Goal: Task Accomplishment & Management: Use online tool/utility

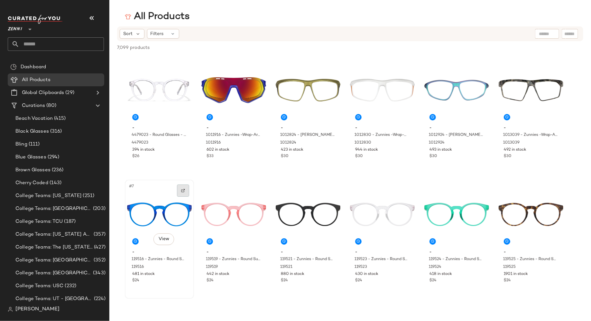
click at [185, 193] on div at bounding box center [183, 190] width 12 height 12
click at [332, 143] on img "button" at bounding box center [331, 143] width 4 height 4
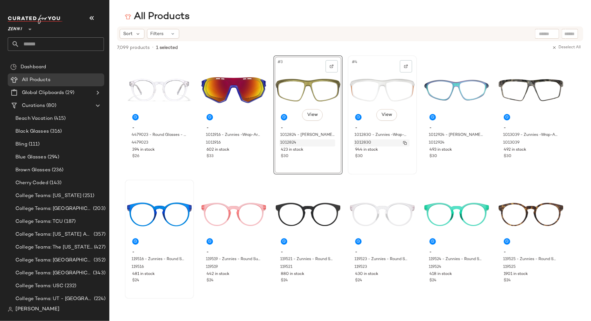
click at [404, 142] on img "button" at bounding box center [405, 143] width 4 height 4
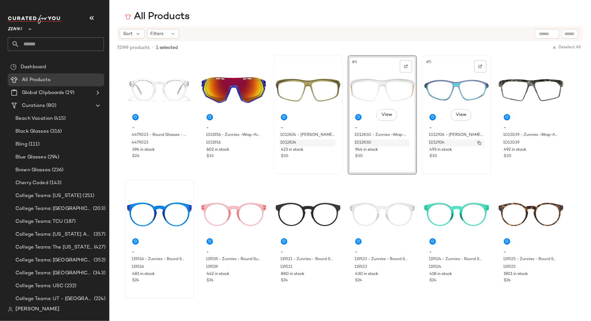
click at [481, 142] on img "button" at bounding box center [480, 143] width 4 height 4
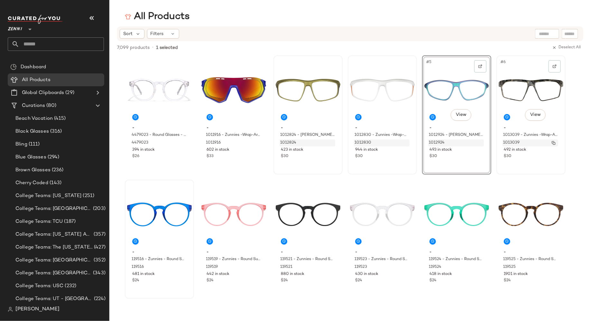
click at [557, 143] on button "button" at bounding box center [553, 143] width 9 height 6
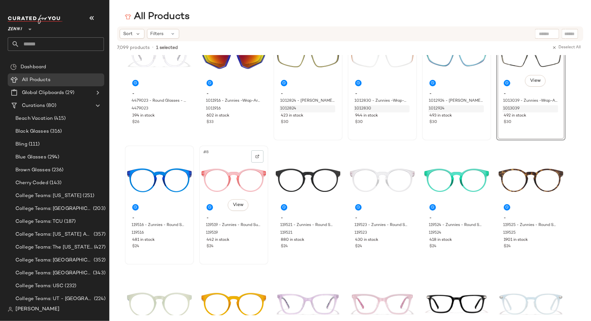
scroll to position [39, 0]
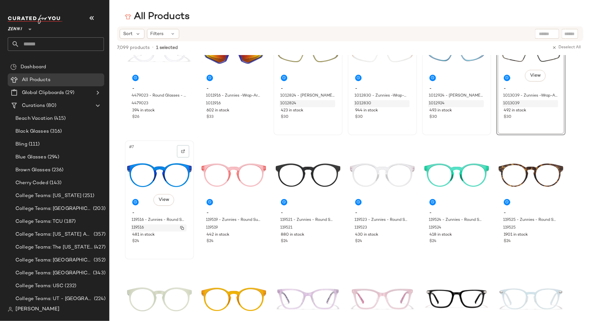
click at [183, 228] on img "button" at bounding box center [182, 228] width 4 height 4
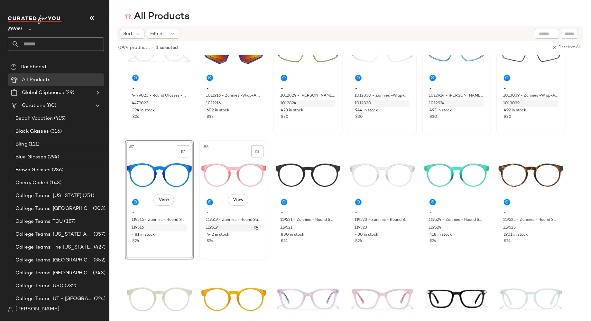
click at [258, 228] on img "button" at bounding box center [257, 228] width 4 height 4
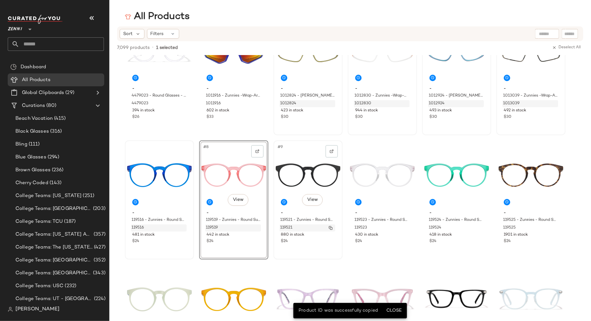
click at [332, 228] on img "button" at bounding box center [331, 228] width 4 height 4
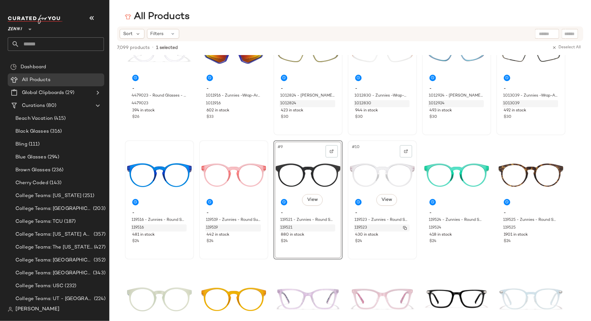
click at [406, 228] on img "button" at bounding box center [405, 228] width 4 height 4
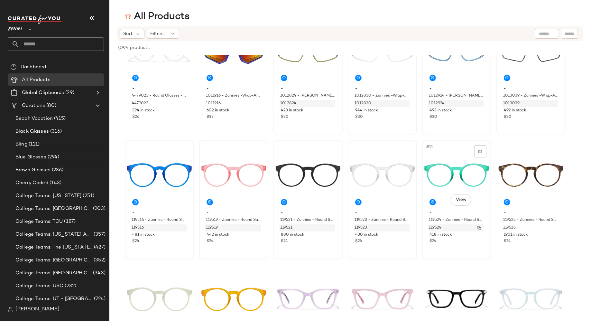
click at [482, 227] on button "button" at bounding box center [479, 228] width 9 height 6
click at [555, 227] on img "button" at bounding box center [554, 228] width 4 height 4
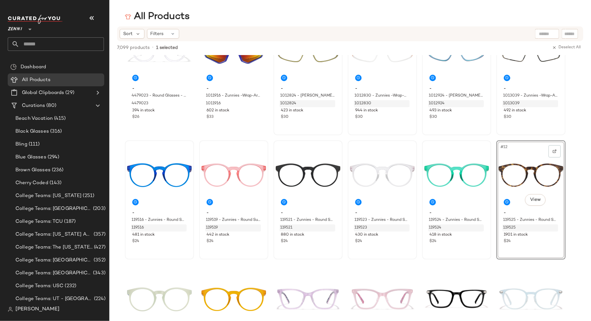
click at [31, 29] on icon at bounding box center [30, 29] width 8 height 8
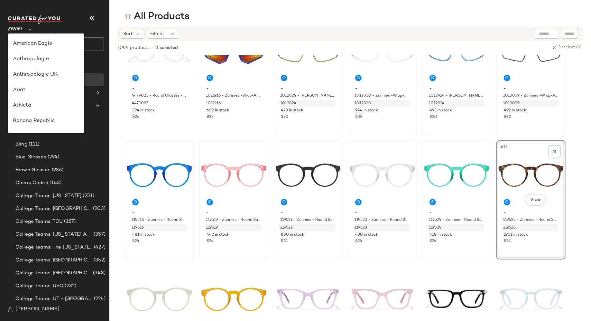
scroll to position [353, 0]
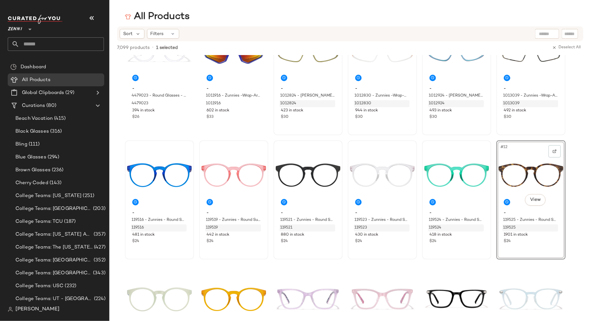
click at [29, 28] on icon at bounding box center [30, 29] width 8 height 8
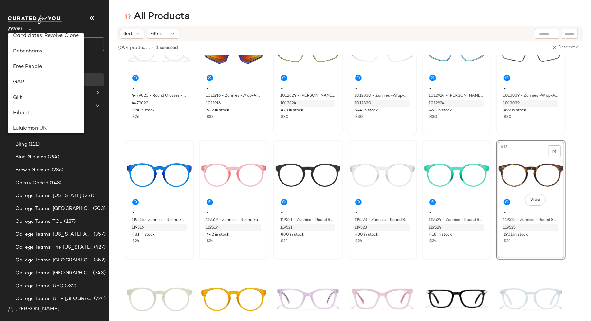
scroll to position [97, 0]
click at [50, 71] on div "Debenhams" at bounding box center [46, 70] width 66 height 8
type input "**"
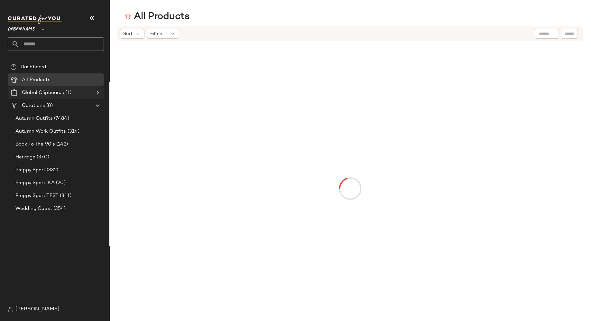
click at [86, 93] on div "Global Clipboards (1)" at bounding box center [56, 92] width 73 height 7
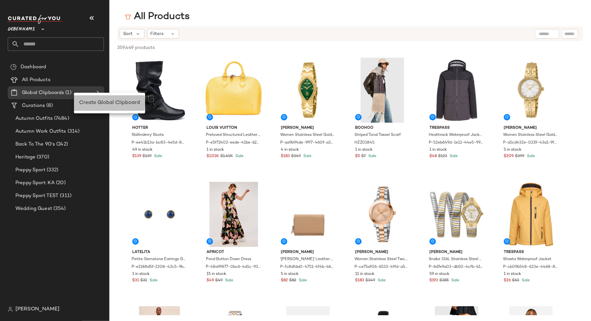
click at [88, 102] on span "Create Global Clipboard" at bounding box center [109, 102] width 61 height 5
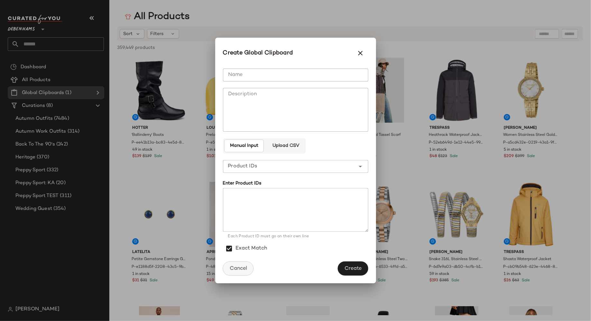
click at [243, 269] on span "Cancel" at bounding box center [238, 269] width 18 height 6
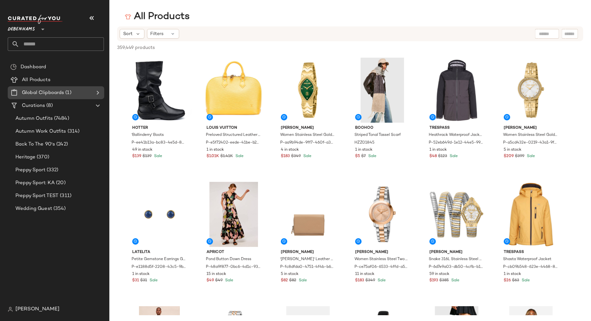
click at [96, 89] on icon at bounding box center [98, 93] width 8 height 8
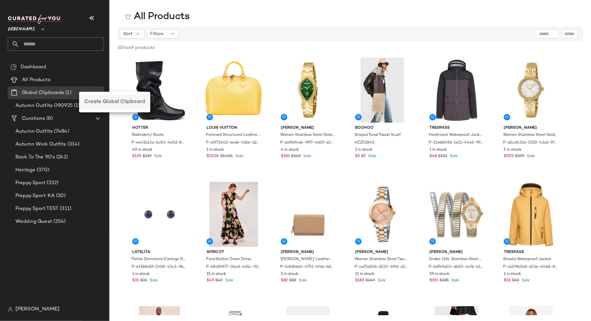
click at [96, 99] on span "Create Global Clipboard" at bounding box center [114, 101] width 61 height 5
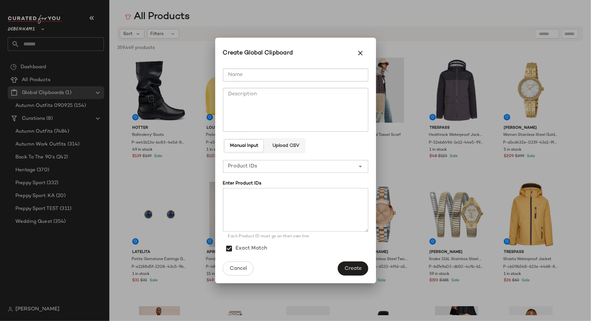
click at [277, 73] on input "Name" at bounding box center [295, 75] width 145 height 13
type input "**********"
click at [352, 269] on span "Create" at bounding box center [352, 269] width 17 height 6
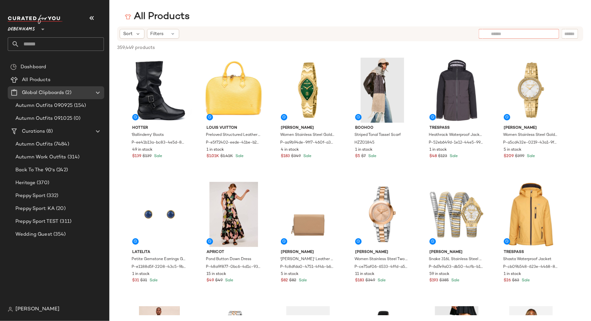
click at [548, 36] on div at bounding box center [519, 34] width 80 height 10
click at [454, 33] on div "Sort Filters" at bounding box center [297, 34] width 354 height 10
click at [59, 120] on span "Autumn Outfits 091025" at bounding box center [43, 118] width 57 height 7
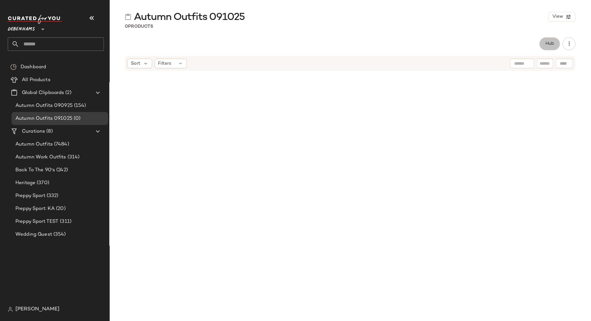
click at [548, 42] on span "Hub" at bounding box center [550, 43] width 9 height 5
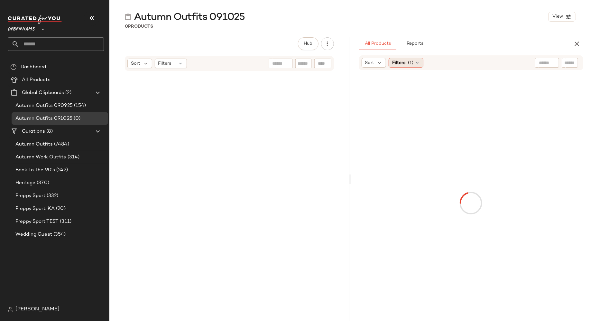
click at [416, 63] on icon at bounding box center [417, 62] width 5 height 5
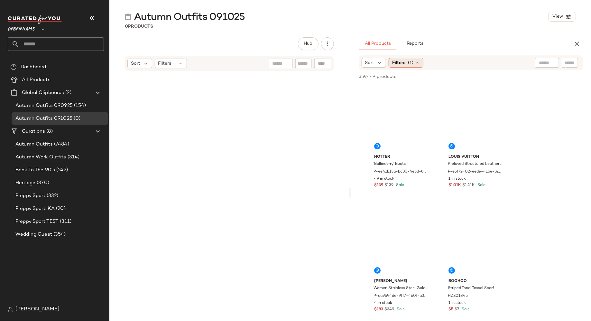
click at [444, 34] on div "Autumn Outfits 091025 View 0 Products Hub Sort Filters All Products Reports Sor…" at bounding box center [350, 165] width 482 height 311
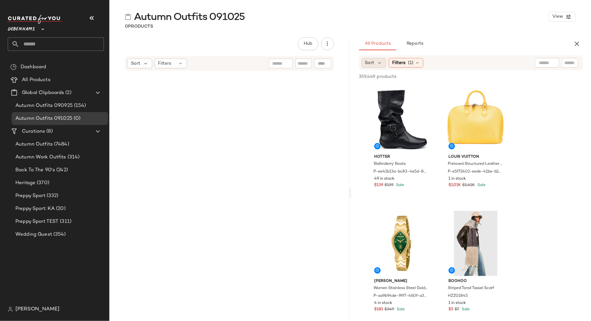
click at [376, 63] on div "Sort" at bounding box center [374, 63] width 25 height 10
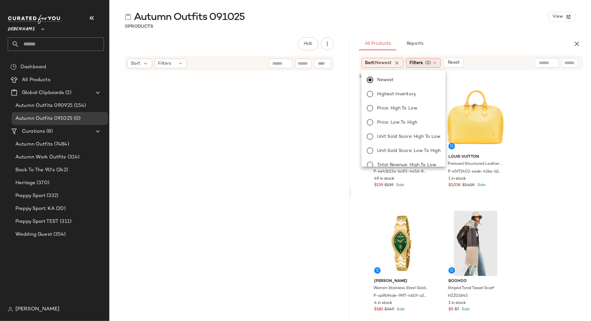
click at [435, 60] on icon at bounding box center [434, 62] width 5 height 5
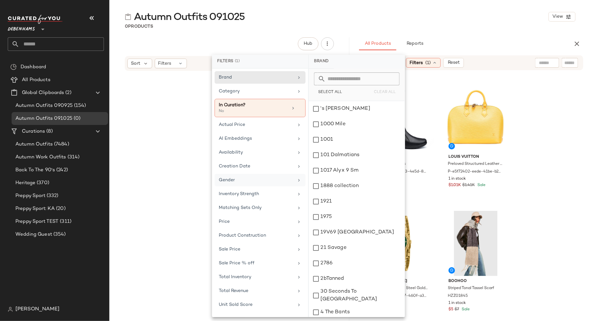
click at [242, 177] on div "Gender" at bounding box center [256, 180] width 75 height 7
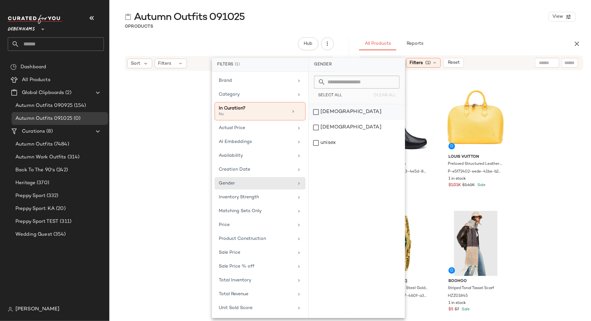
click at [317, 112] on div "[DEMOGRAPHIC_DATA]" at bounding box center [357, 111] width 96 height 15
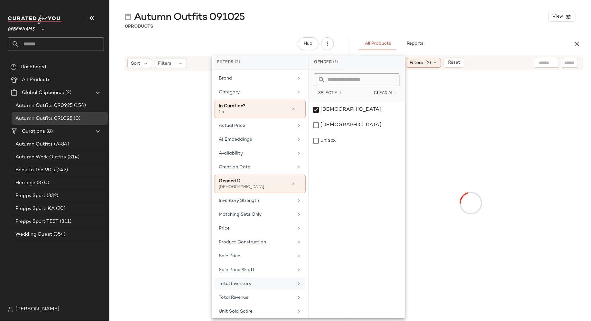
click at [264, 280] on div "Total Inventory" at bounding box center [256, 283] width 75 height 7
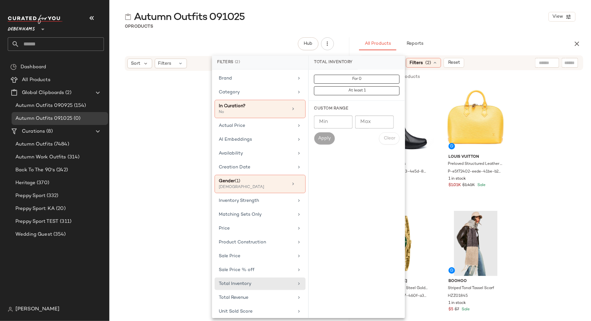
click at [336, 121] on input "Min" at bounding box center [333, 122] width 39 height 13
type input "***"
click at [329, 137] on span "Apply" at bounding box center [324, 138] width 13 height 5
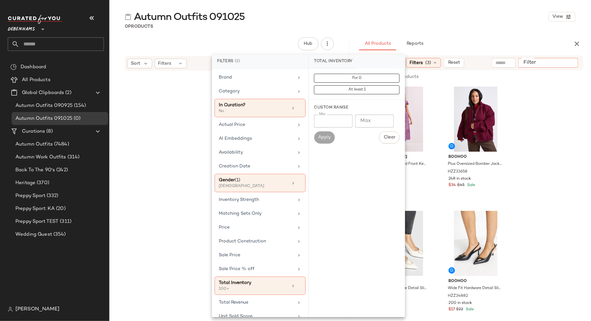
click at [568, 63] on input "Filter" at bounding box center [548, 63] width 55 height 7
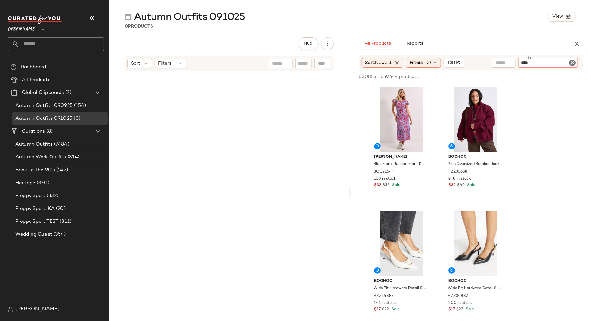
type input "****"
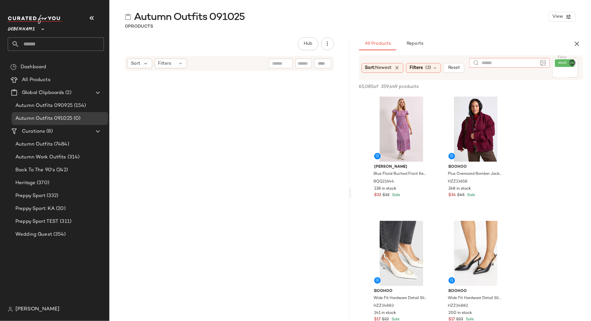
click at [502, 64] on input "text" at bounding box center [510, 63] width 56 height 7
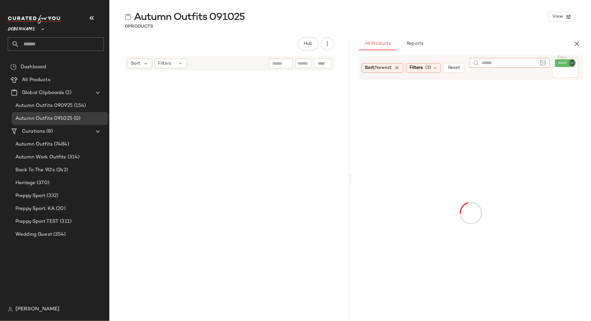
click at [574, 63] on icon "Clear Filter" at bounding box center [573, 63] width 8 height 8
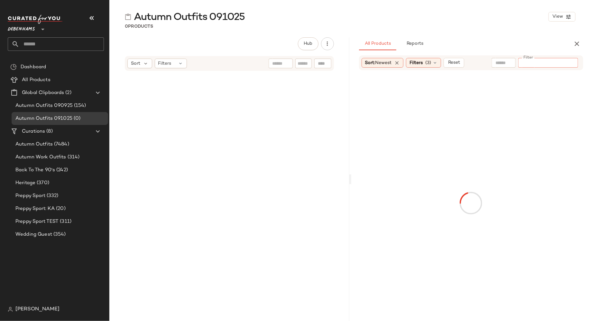
click at [533, 64] on input "Filter" at bounding box center [548, 63] width 55 height 7
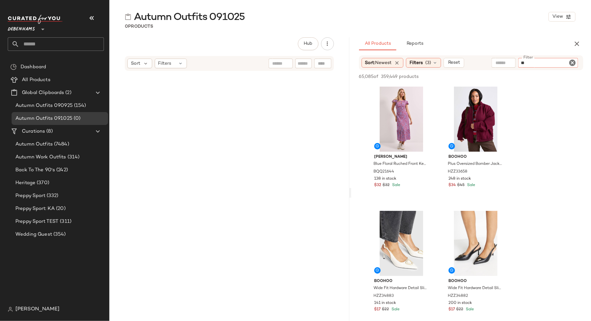
type input "*"
click at [500, 64] on input "text" at bounding box center [504, 63] width 16 height 7
type input "**********"
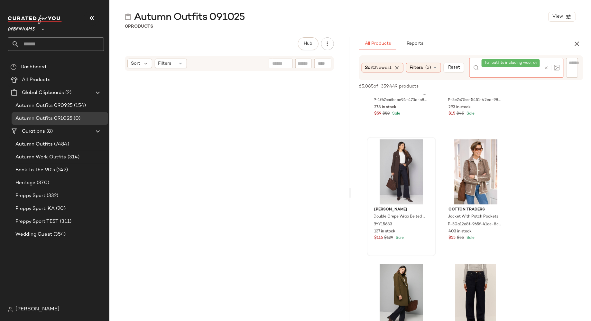
scroll to position [385, 0]
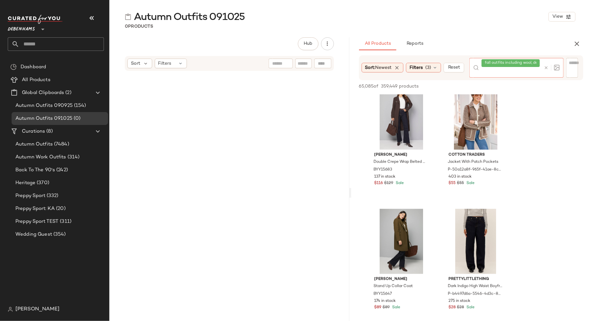
click at [510, 64] on span "fall outfits including wool, denim, leather, suede" at bounding box center [530, 63] width 90 height 6
click at [509, 61] on span "fall outfits including wool, denim, leather, suede" at bounding box center [530, 63] width 90 height 6
click at [526, 62] on span "fall outfits including wool, denim, leather, suede" at bounding box center [530, 63] width 90 height 6
click at [515, 76] on div "fall outfits including wool, denim, leather, suede" at bounding box center [512, 68] width 60 height 20
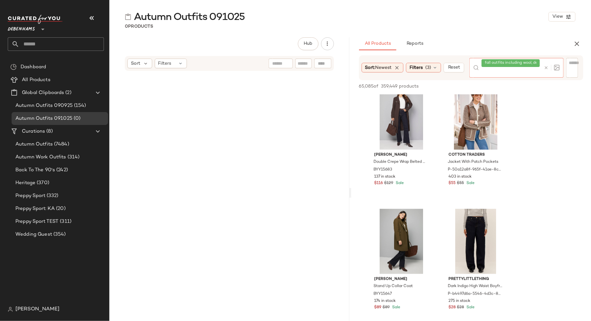
click at [515, 62] on span "fall outfits including wool, denim, leather, suede" at bounding box center [530, 63] width 90 height 6
click at [546, 68] on icon at bounding box center [546, 67] width 5 height 5
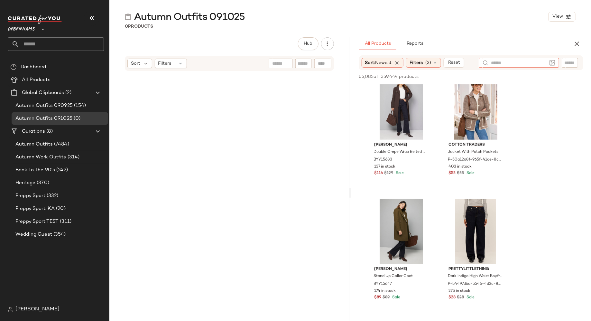
click at [531, 63] on input "text" at bounding box center [519, 63] width 56 height 7
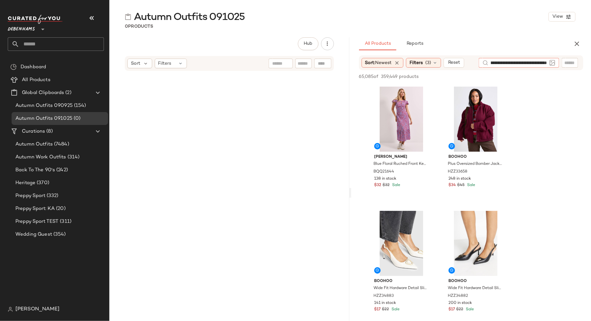
scroll to position [0, 48]
type input "**********"
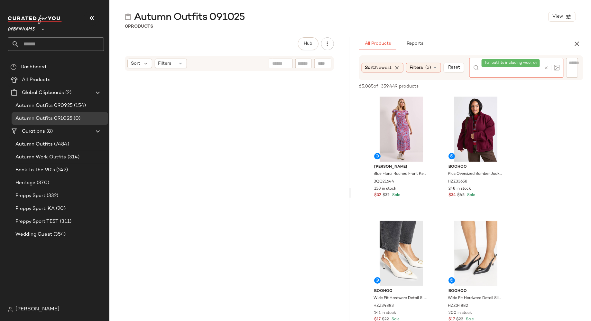
scroll to position [0, 0]
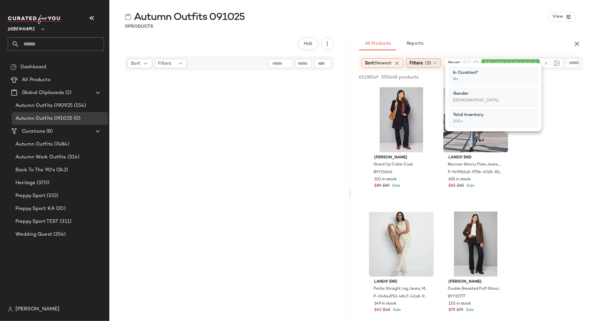
click at [437, 68] on div "Filters (3)" at bounding box center [423, 63] width 35 height 10
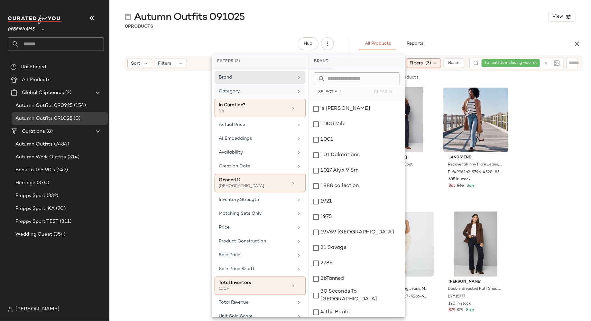
click at [278, 89] on div "Category" at bounding box center [256, 91] width 75 height 7
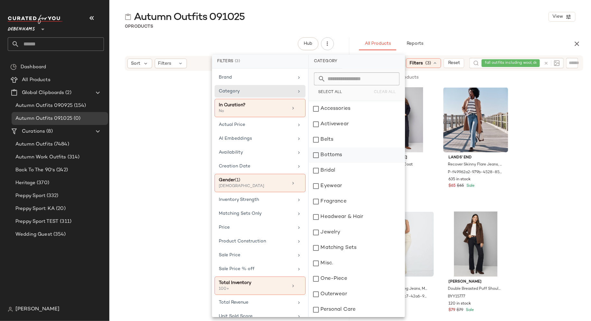
click at [318, 154] on div "Bottoms" at bounding box center [357, 154] width 96 height 15
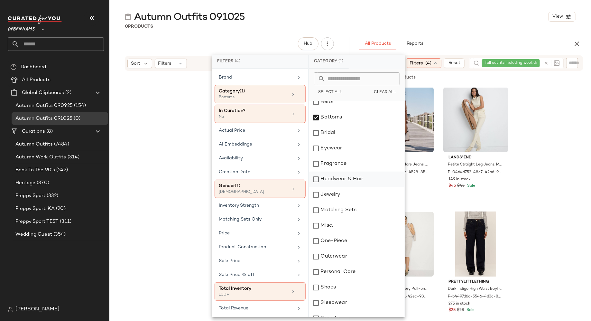
scroll to position [37, 0]
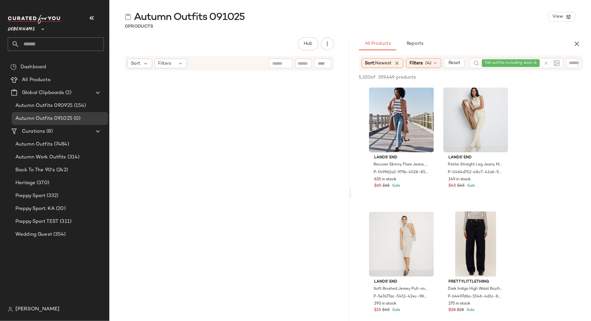
click at [435, 81] on div "5,320 of 359,449 products • 0 selected Add to Top Add to Bottom Deselect All" at bounding box center [472, 78] width 240 height 14
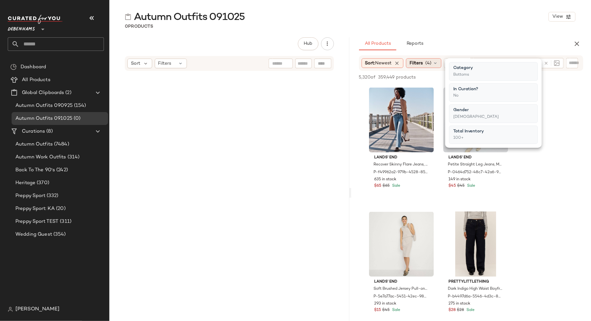
click at [439, 62] on div "Filters (4)" at bounding box center [423, 63] width 35 height 10
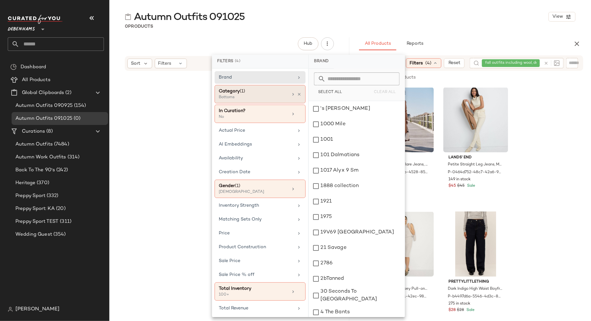
click at [272, 92] on div "Category (1)" at bounding box center [253, 91] width 69 height 7
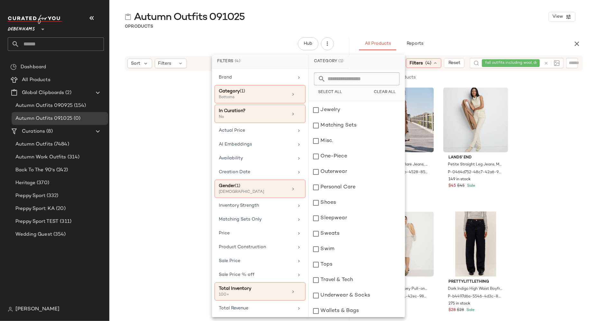
scroll to position [139, 0]
click at [316, 155] on div "Outerwear" at bounding box center [357, 155] width 96 height 15
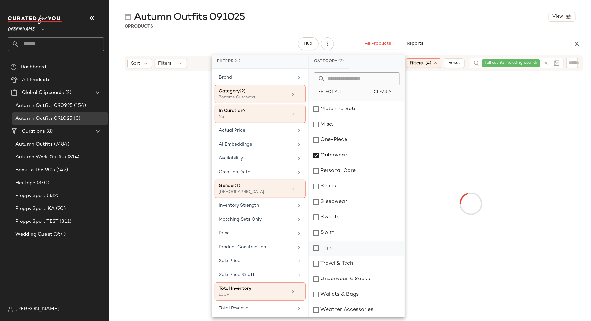
click at [316, 245] on div "Tops" at bounding box center [357, 247] width 96 height 15
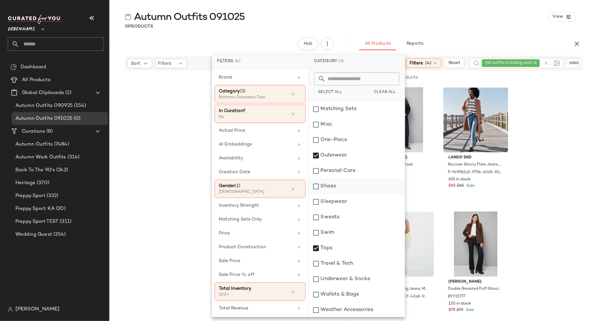
click at [318, 187] on div "Shoes" at bounding box center [357, 186] width 96 height 15
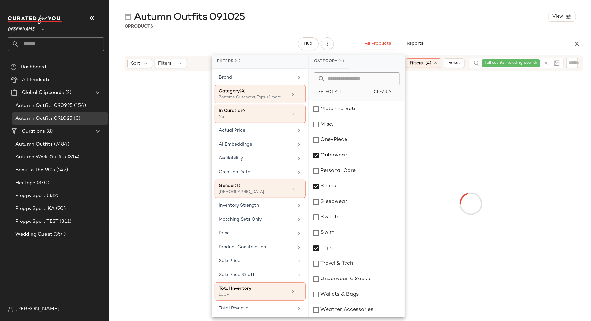
click at [564, 161] on div at bounding box center [472, 203] width 238 height 263
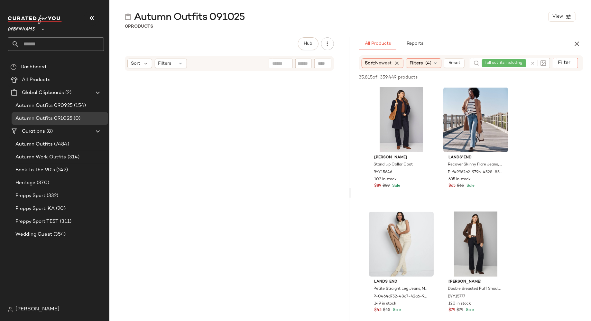
click at [571, 61] on input "Filter" at bounding box center [583, 63] width 55 height 7
type input "****"
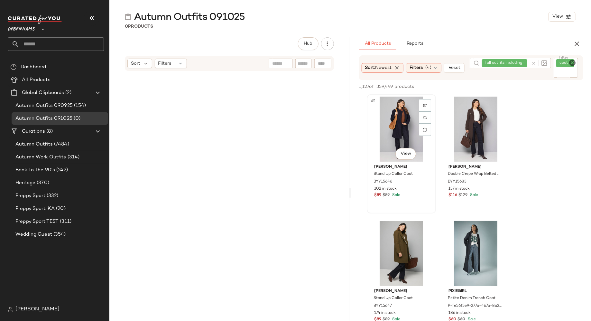
click at [391, 125] on div "#1 View" at bounding box center [401, 129] width 65 height 65
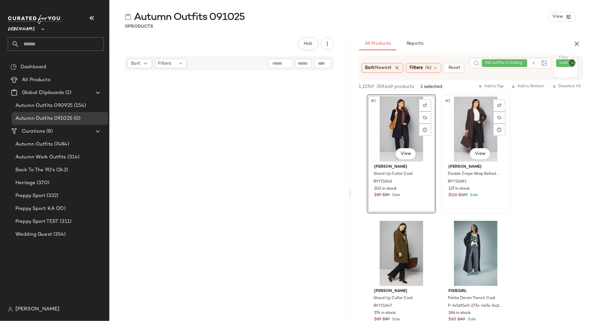
click at [472, 136] on div "#2 View" at bounding box center [476, 129] width 65 height 65
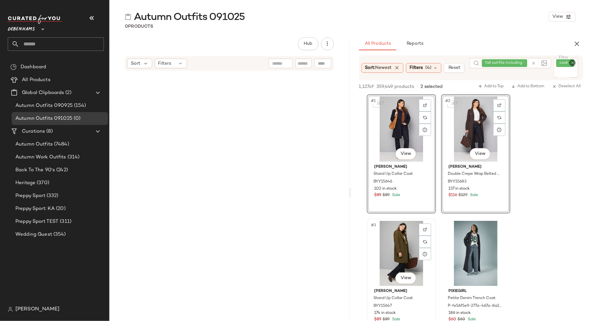
click at [395, 247] on div "#3 View" at bounding box center [401, 253] width 65 height 65
click at [537, 84] on button "Add to Bottom" at bounding box center [528, 87] width 38 height 8
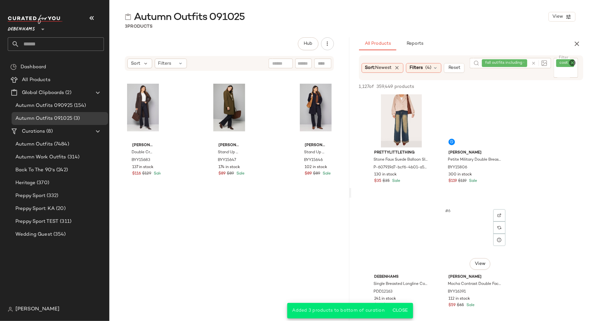
scroll to position [192, 0]
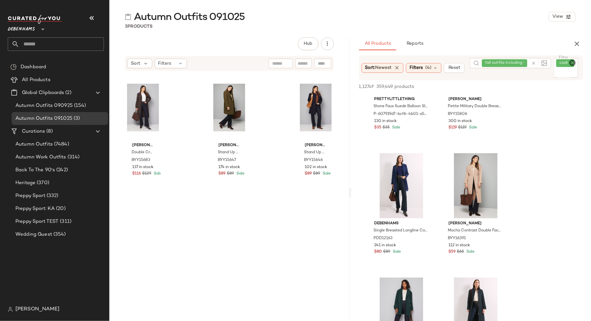
click at [570, 63] on icon "Clear Filter" at bounding box center [573, 63] width 8 height 8
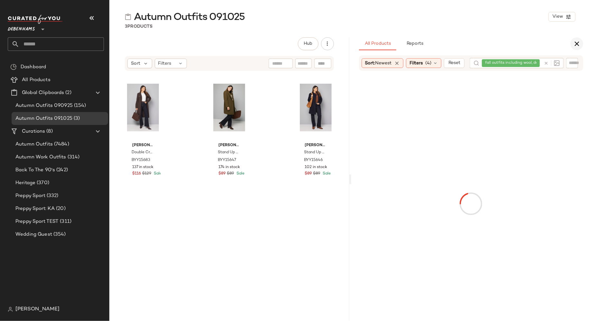
click at [576, 44] on icon "button" at bounding box center [577, 44] width 8 height 8
